Goal: Find specific page/section: Find specific page/section

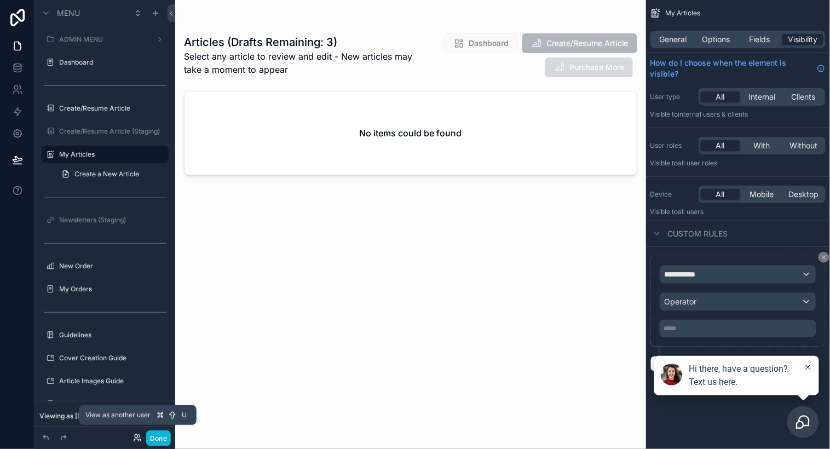
click at [137, 435] on icon at bounding box center [136, 436] width 3 height 3
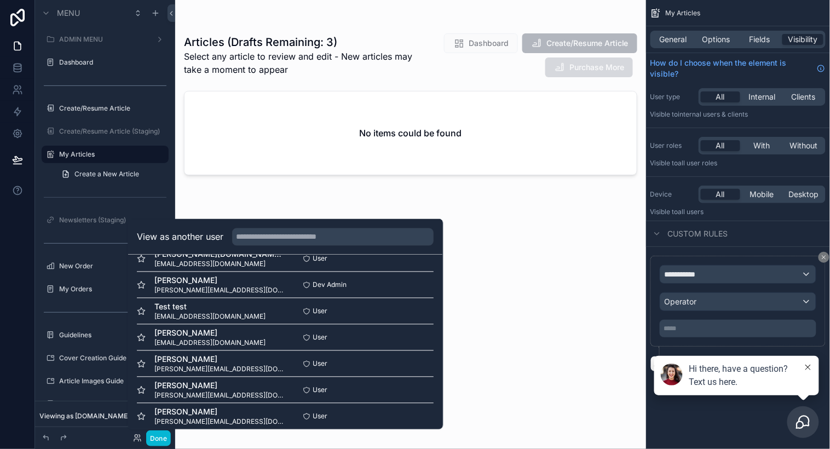
scroll to position [676, 0]
click at [251, 237] on input "text" at bounding box center [332, 237] width 201 height 18
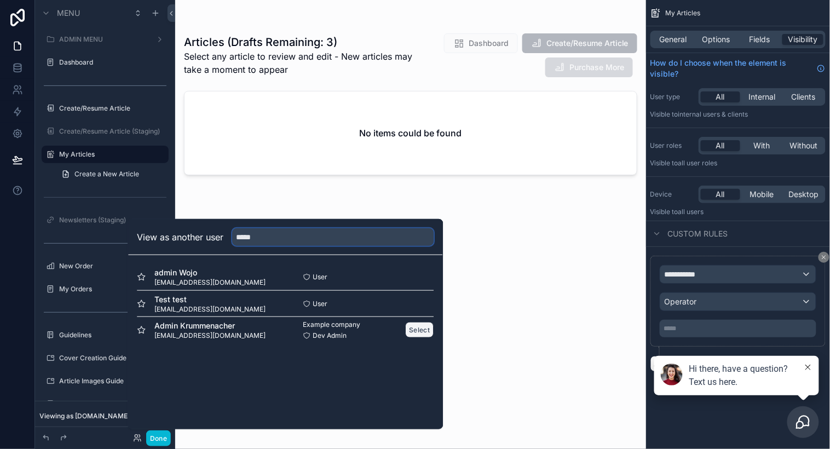
type input "*****"
click at [412, 322] on button "Select" at bounding box center [419, 330] width 28 height 16
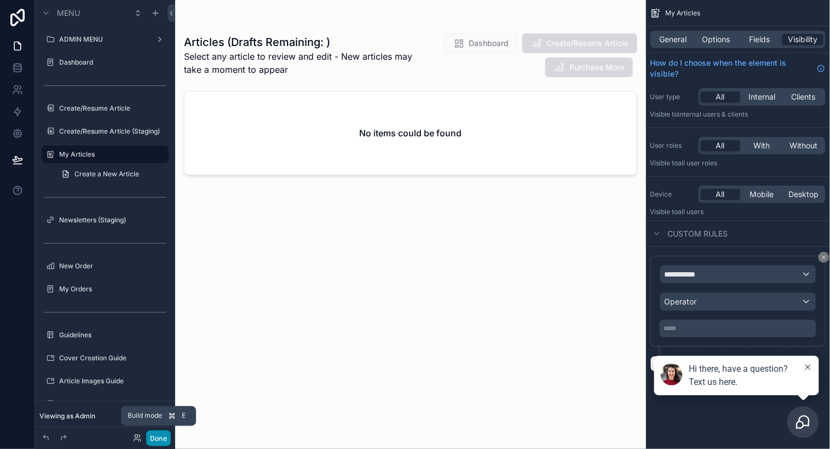
click at [160, 435] on button "Done" at bounding box center [158, 438] width 25 height 16
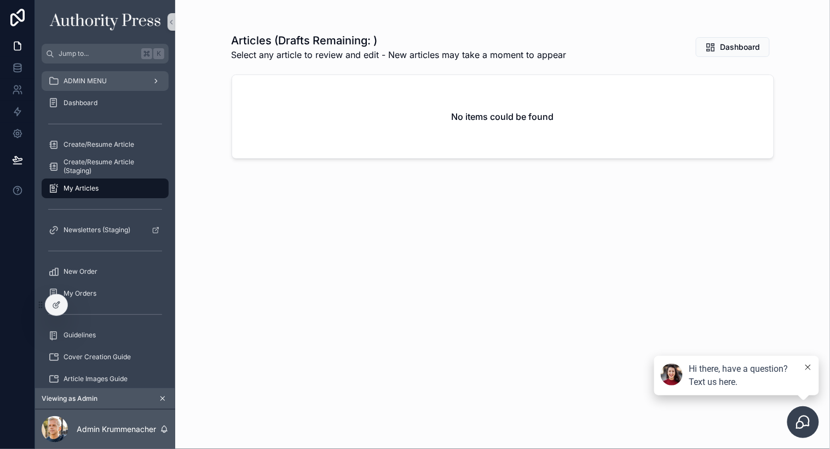
click at [76, 81] on span "ADMIN MENU" at bounding box center [84, 81] width 43 height 9
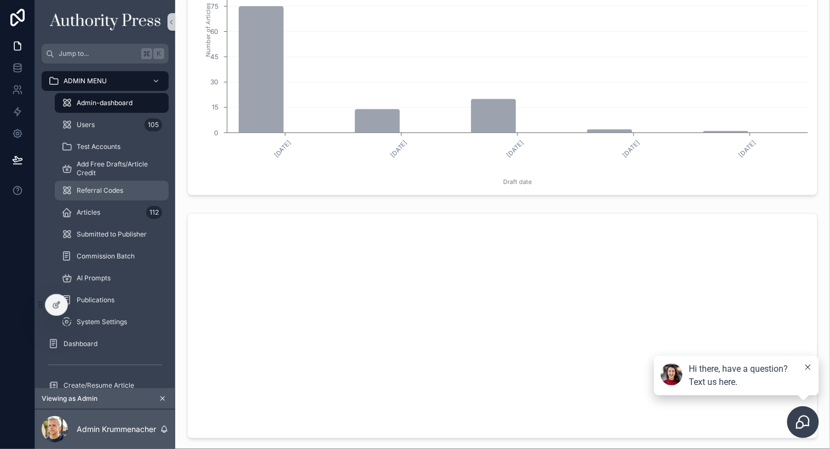
scroll to position [419, 0]
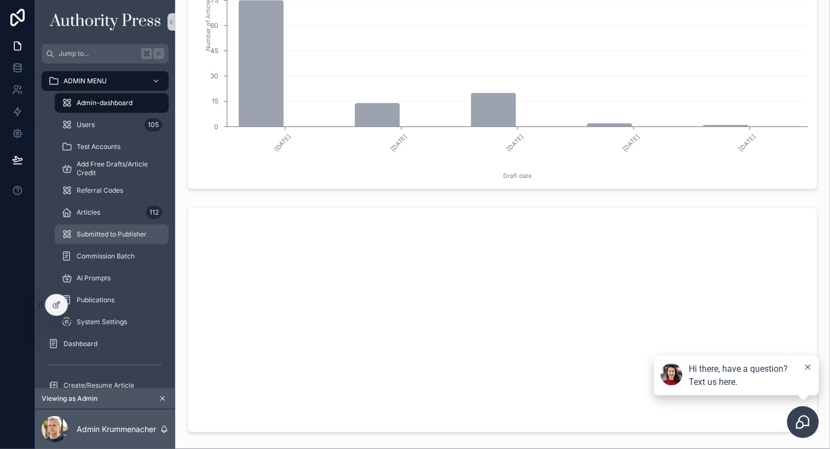
click at [90, 230] on span "Submitted to Publisher" at bounding box center [112, 234] width 70 height 9
